Goal: Task Accomplishment & Management: Manage account settings

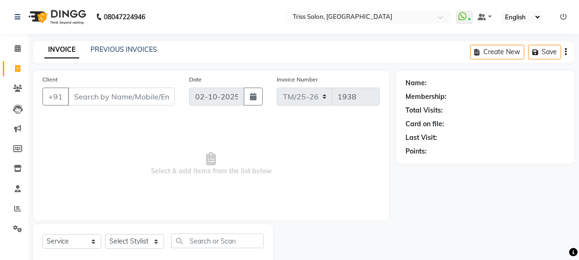
select select "service"
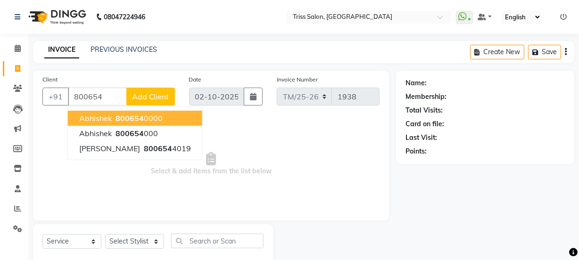
click at [165, 114] on button "Abhishek 800654 0000" at bounding box center [135, 118] width 134 height 15
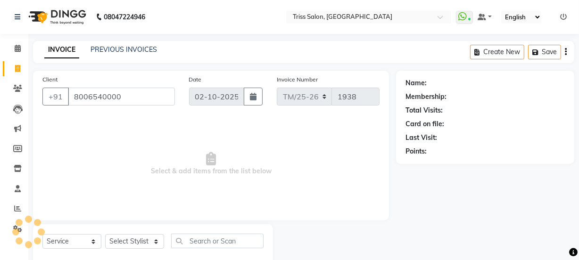
type input "8006540000"
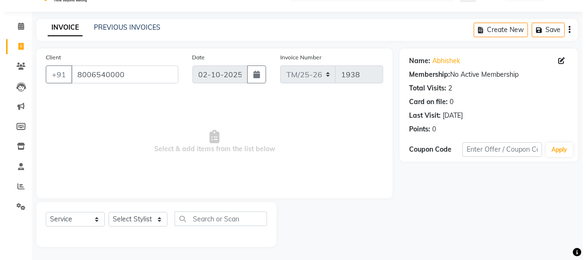
scroll to position [24, 0]
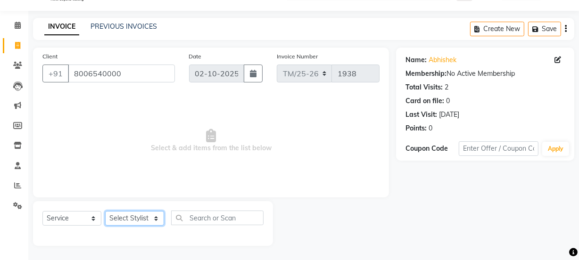
click at [144, 215] on select "Select Stylist Bhim Ram [PERSON_NAME] [PERSON_NAME] (Pooja) [PERSON_NAME] [PERS…" at bounding box center [134, 218] width 59 height 15
click at [262, 174] on span "Select & add items from the list below" at bounding box center [210, 141] width 337 height 94
click at [17, 67] on icon at bounding box center [17, 65] width 9 height 7
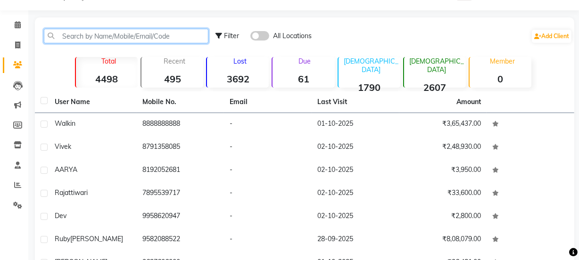
paste input "8006540000"
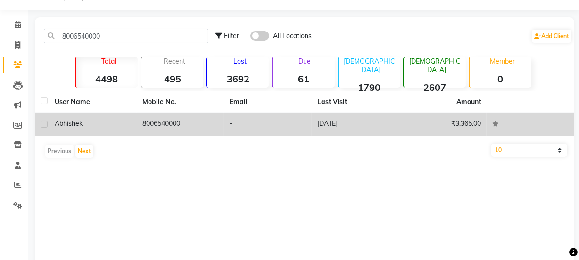
click at [345, 126] on td "[DATE]" at bounding box center [356, 124] width 88 height 23
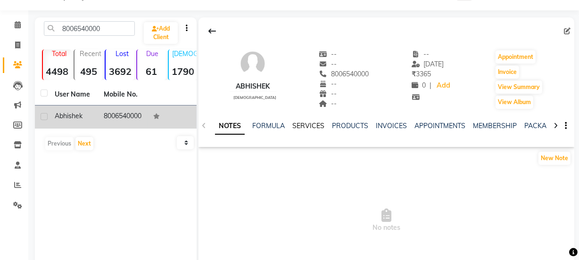
click at [312, 125] on link "SERVICES" at bounding box center [308, 126] width 32 height 8
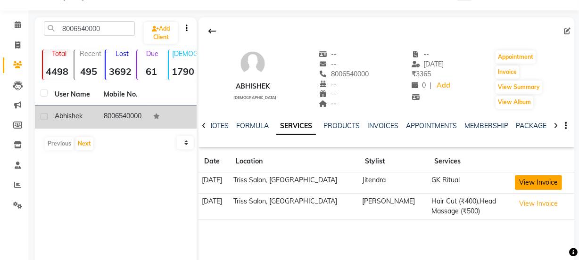
click at [530, 182] on button "View Invoice" at bounding box center [538, 182] width 47 height 15
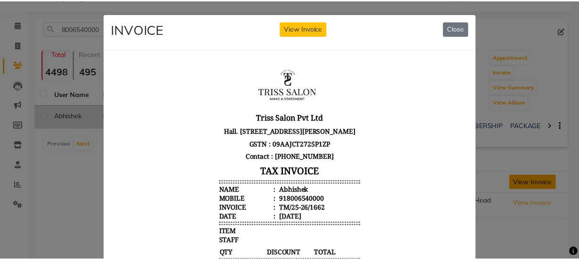
scroll to position [7, 0]
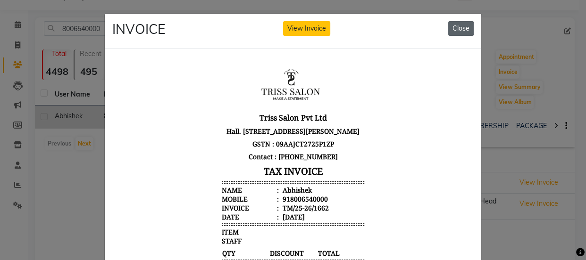
click at [463, 29] on button "Close" at bounding box center [460, 28] width 25 height 15
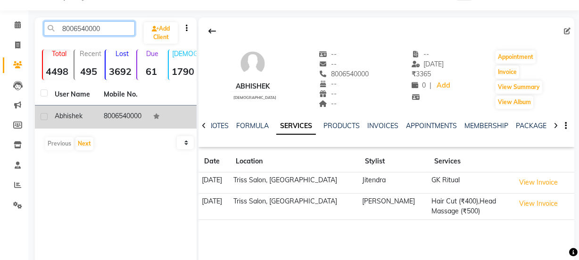
click at [111, 27] on input "8006540000" at bounding box center [89, 28] width 91 height 15
type input "8"
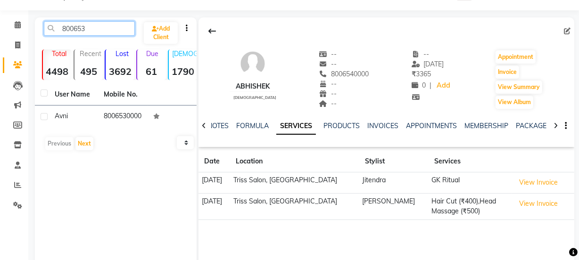
type input "800653"
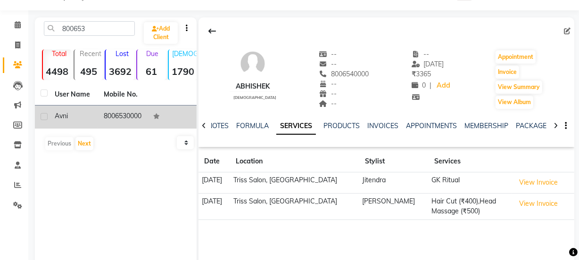
click at [56, 117] on span "Avni" at bounding box center [61, 116] width 13 height 8
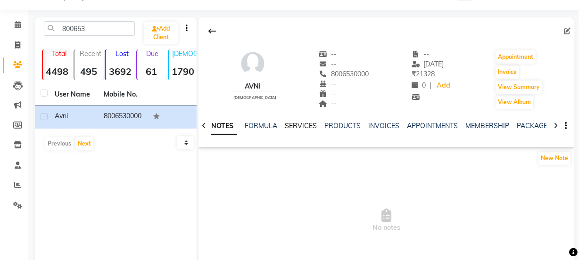
click at [296, 122] on link "SERVICES" at bounding box center [301, 126] width 32 height 8
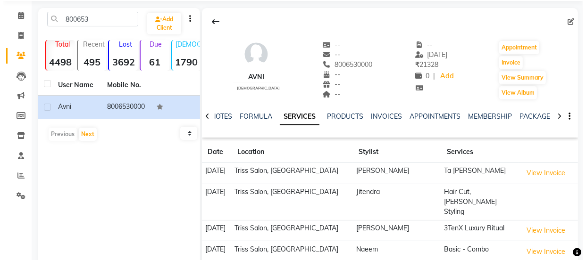
scroll to position [34, 0]
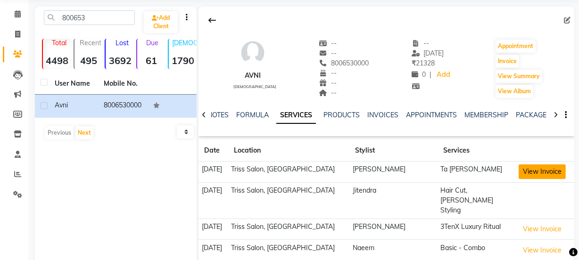
click at [528, 168] on button "View Invoice" at bounding box center [542, 172] width 47 height 15
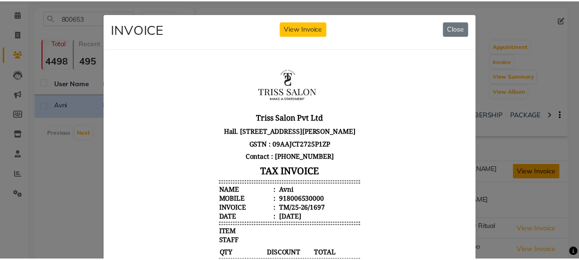
scroll to position [8, 0]
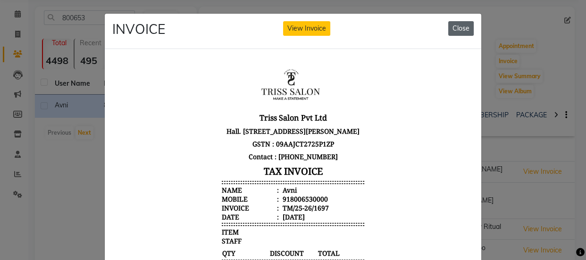
click at [452, 22] on button "Close" at bounding box center [460, 28] width 25 height 15
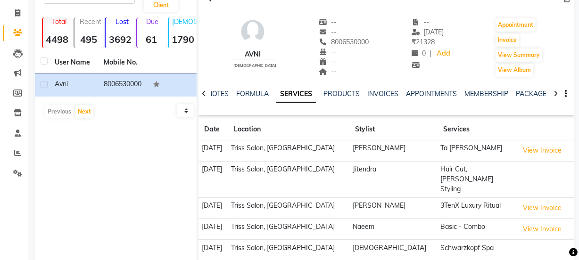
scroll to position [0, 0]
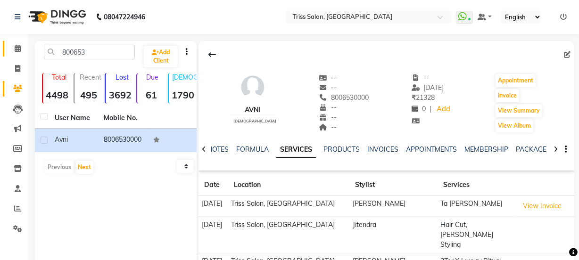
click at [18, 45] on icon at bounding box center [18, 48] width 6 height 7
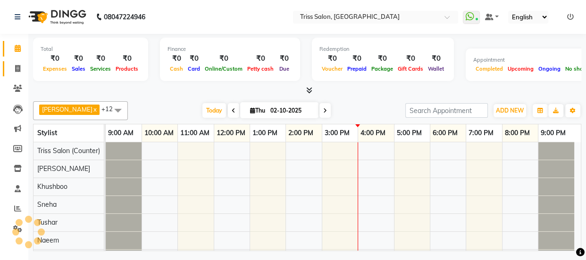
click at [18, 65] on icon at bounding box center [17, 68] width 5 height 7
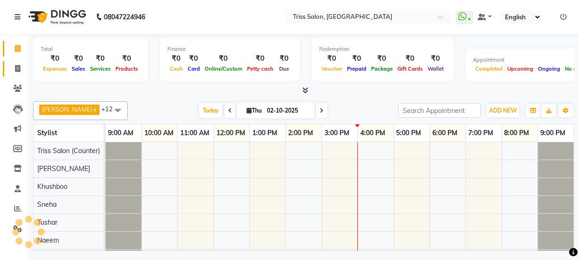
select select "service"
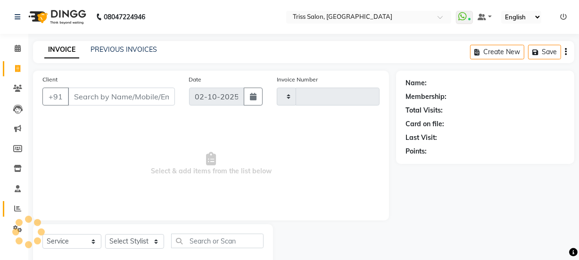
click at [21, 205] on span at bounding box center [17, 209] width 17 height 11
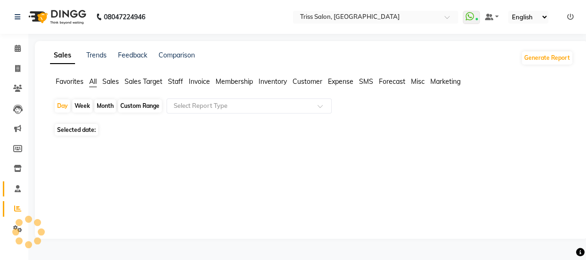
click at [15, 190] on icon at bounding box center [18, 188] width 6 height 7
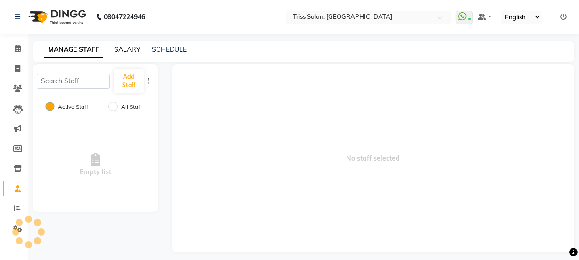
click at [128, 50] on link "SALARY" at bounding box center [127, 49] width 26 height 8
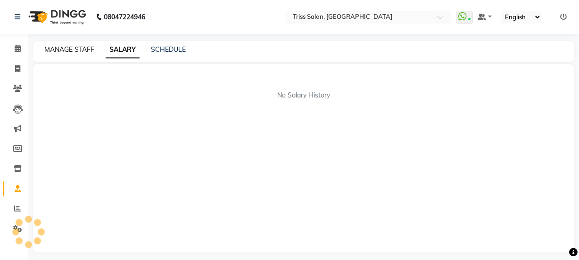
click at [74, 47] on link "MANAGE STAFF" at bounding box center [69, 49] width 50 height 8
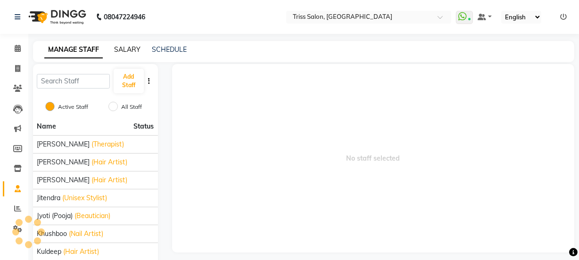
click at [128, 51] on link "SALARY" at bounding box center [127, 49] width 26 height 8
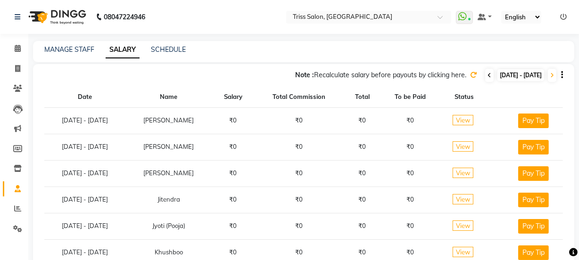
click at [487, 76] on icon at bounding box center [489, 76] width 4 height 6
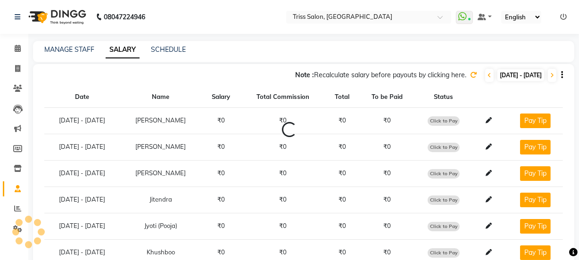
click at [470, 76] on icon at bounding box center [473, 75] width 7 height 7
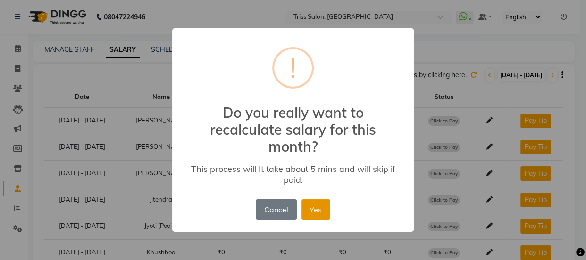
click at [322, 207] on button "Yes" at bounding box center [315, 209] width 29 height 21
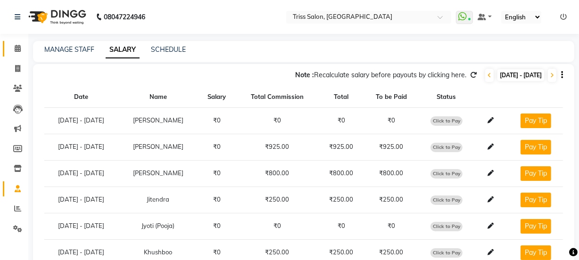
click at [19, 46] on icon at bounding box center [18, 48] width 6 height 7
